Goal: Task Accomplishment & Management: Manage account settings

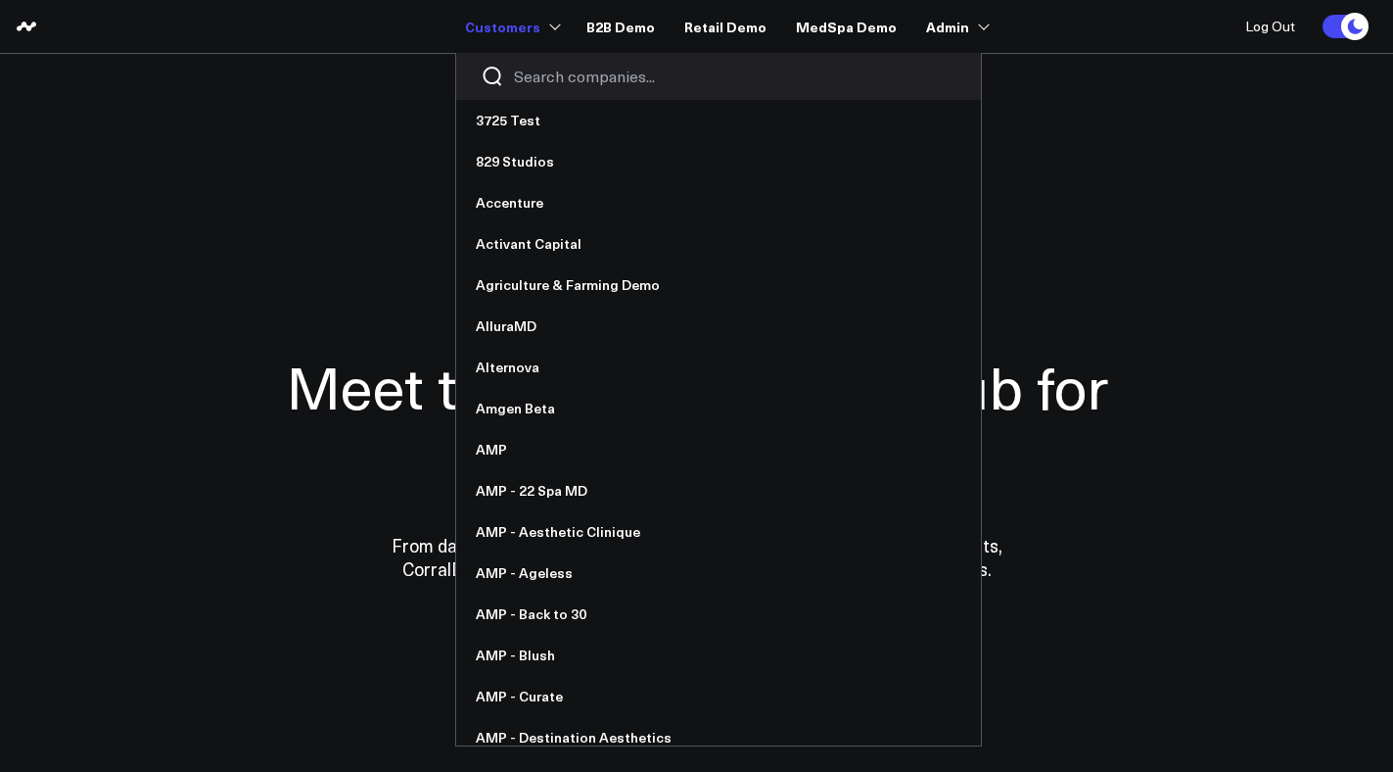
click at [579, 77] on input "Search companies input" at bounding box center [735, 77] width 443 height 22
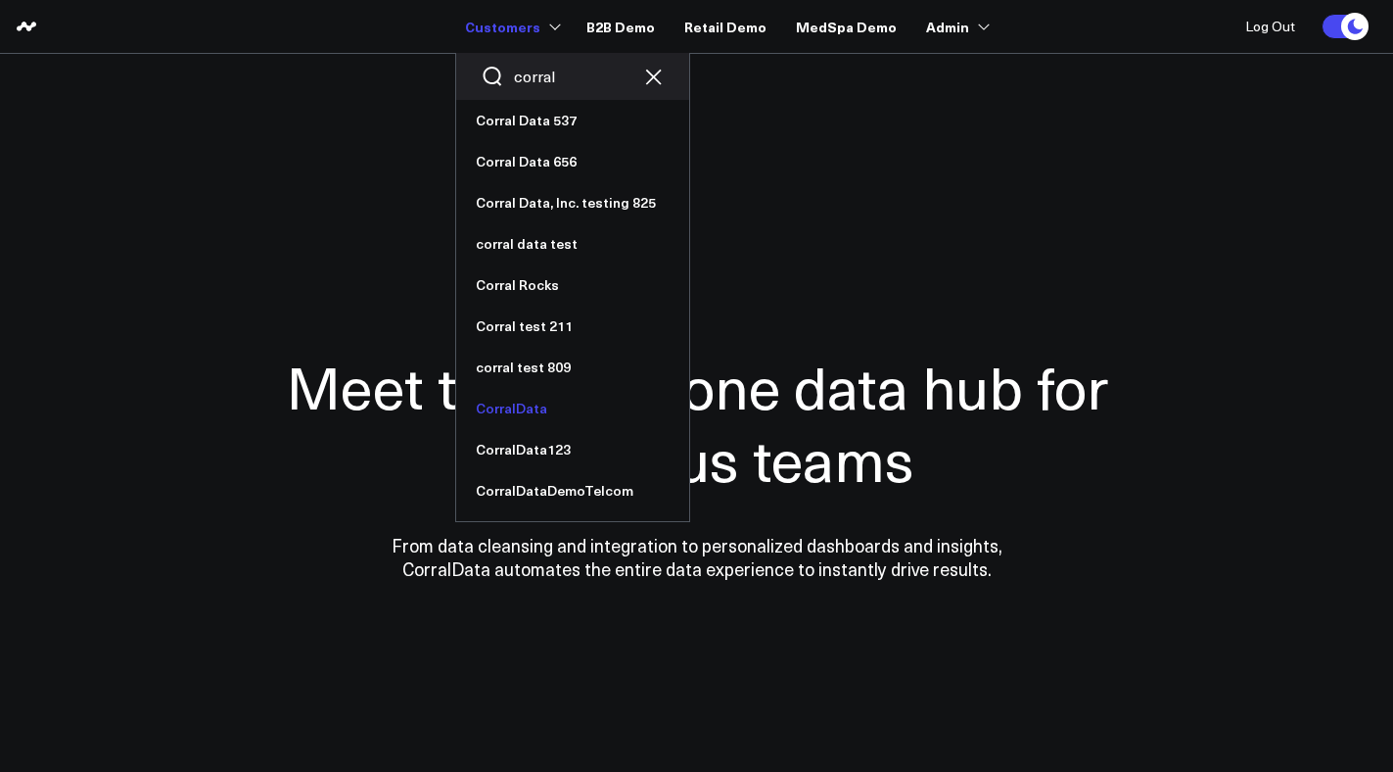
type input "corral"
click at [534, 415] on link "CorralData" at bounding box center [572, 408] width 233 height 41
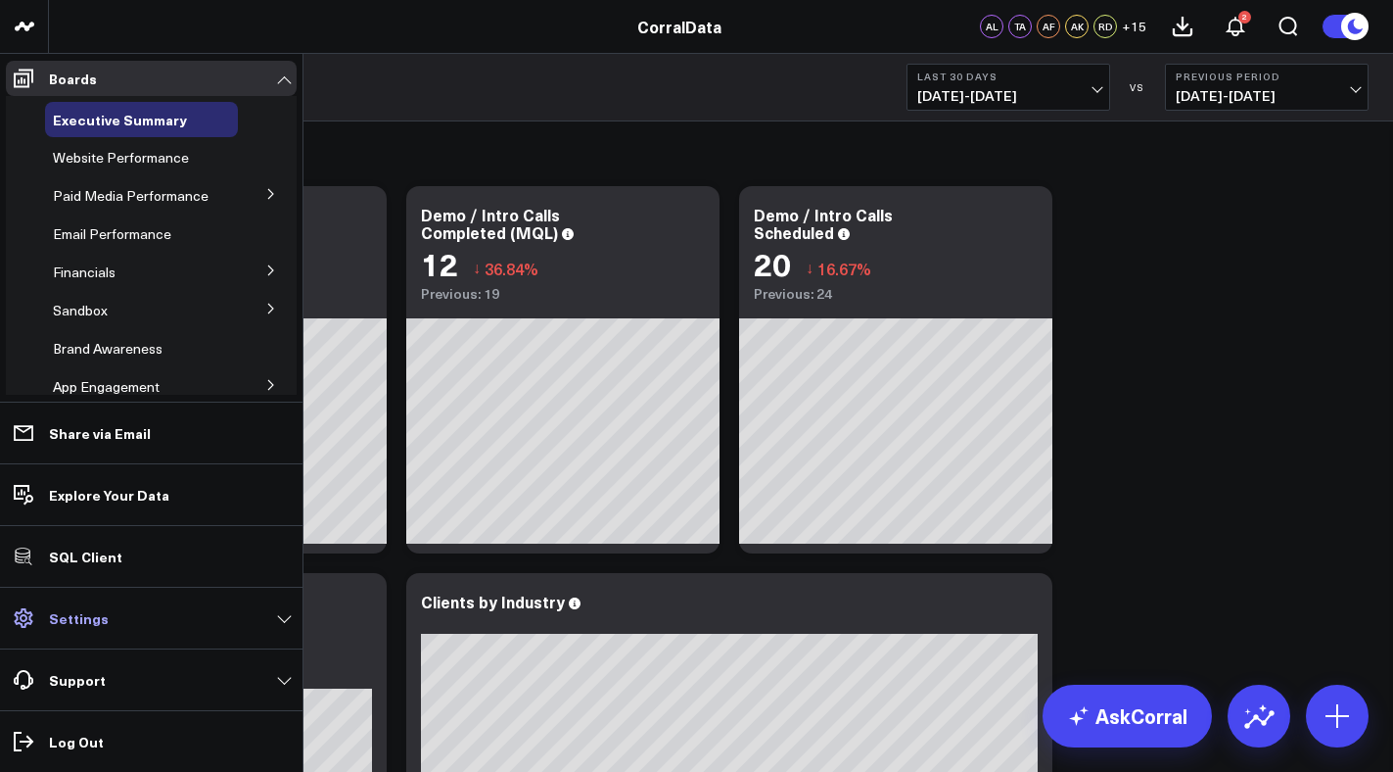
click at [103, 617] on link "Settings" at bounding box center [151, 617] width 291 height 35
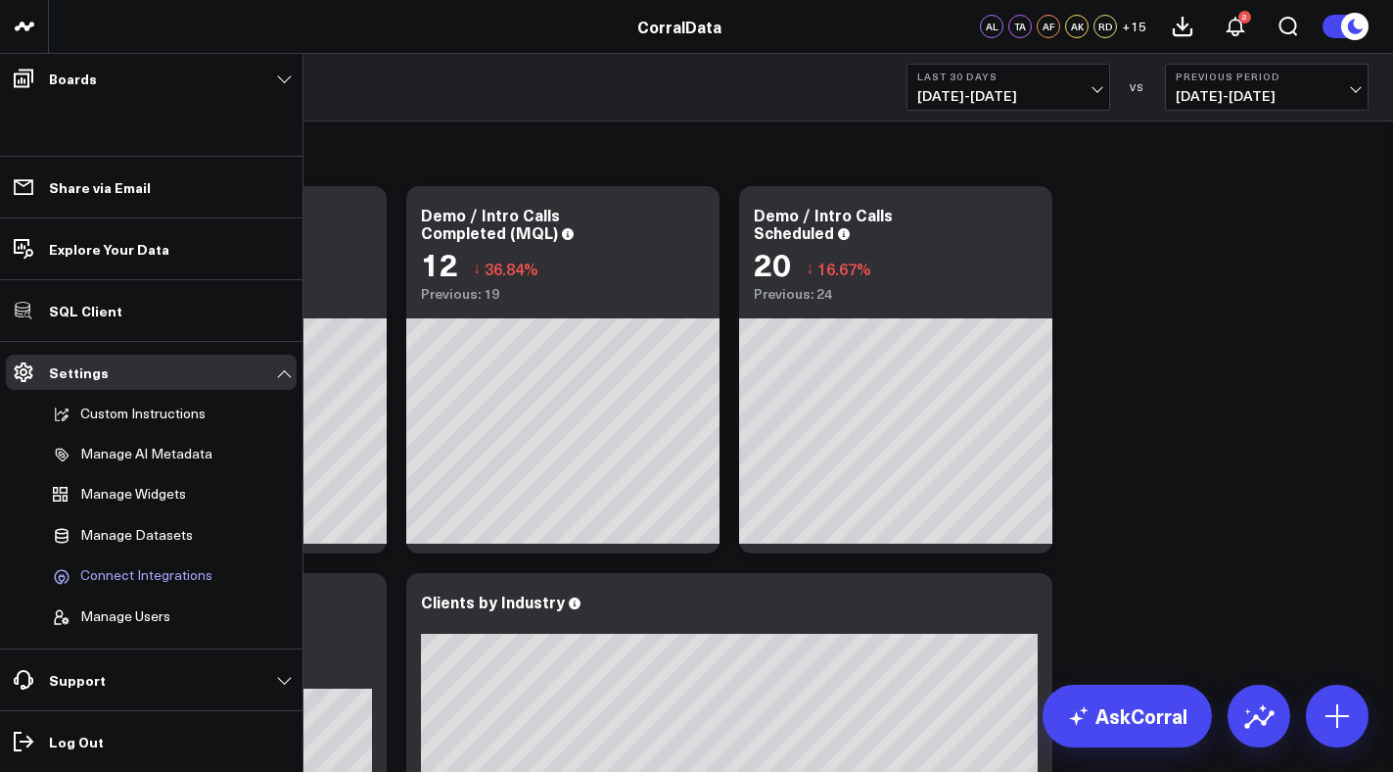
click at [131, 571] on span "Connect Integrations" at bounding box center [146, 576] width 132 height 18
